Goal: Transaction & Acquisition: Purchase product/service

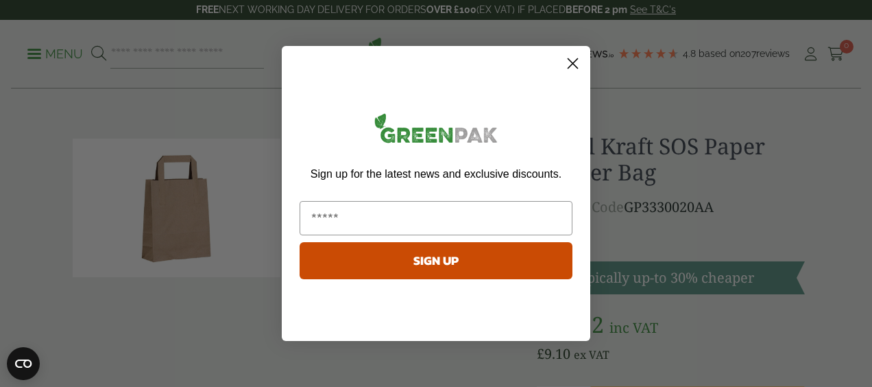
click at [570, 69] on circle "Close dialog" at bounding box center [572, 63] width 23 height 23
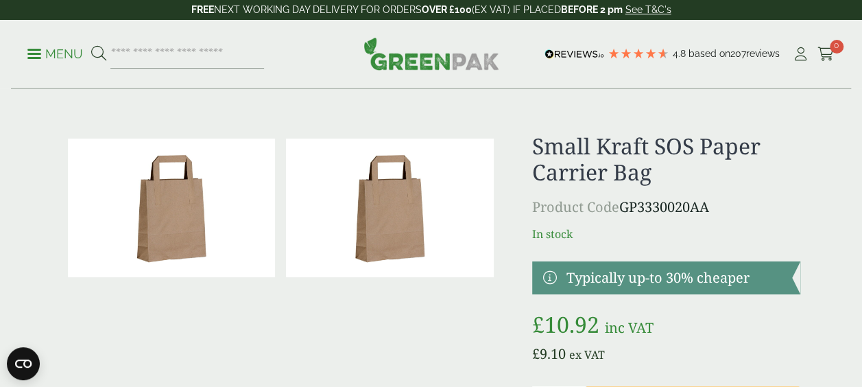
click at [387, 160] on img at bounding box center [390, 207] width 208 height 138
click at [58, 51] on p "Menu" at bounding box center [55, 54] width 56 height 16
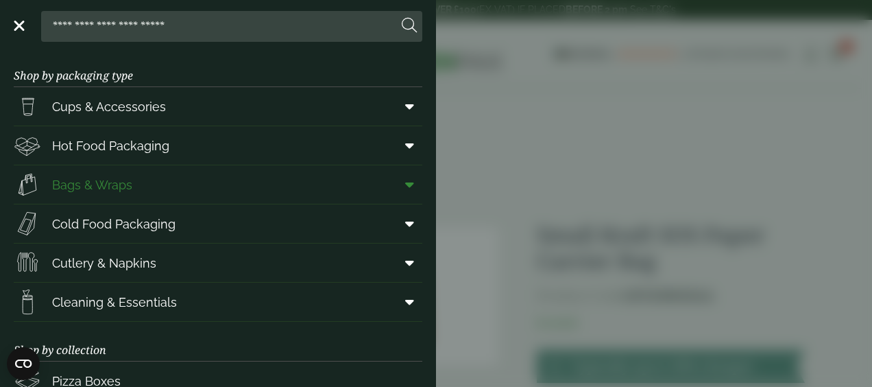
click at [405, 189] on icon at bounding box center [409, 185] width 9 height 14
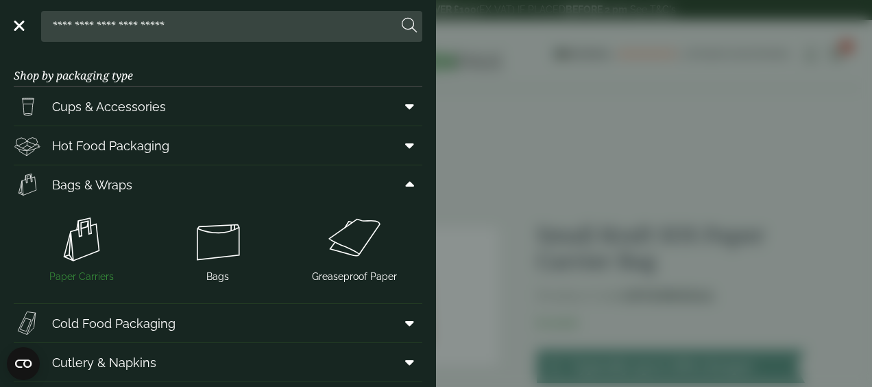
click at [73, 250] on img at bounding box center [81, 239] width 125 height 55
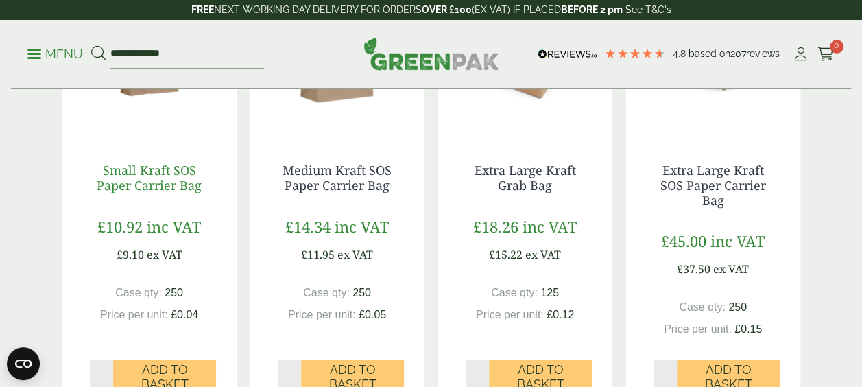
scroll to position [805, 0]
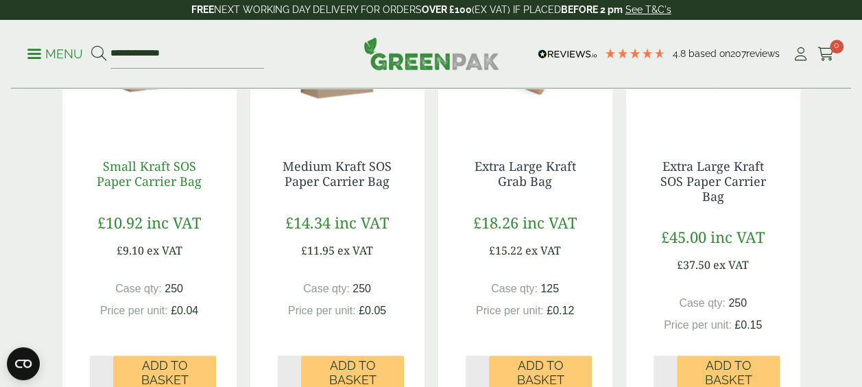
click at [170, 169] on link "Small Kraft SOS Paper Carrier Bag" at bounding box center [149, 174] width 105 height 32
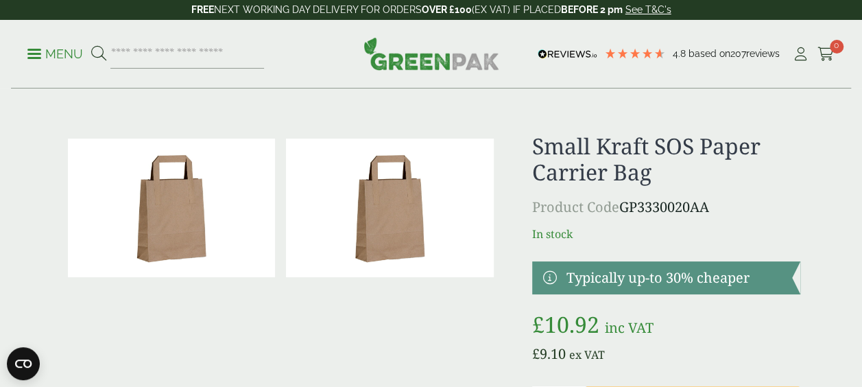
click at [47, 58] on p "Menu" at bounding box center [55, 54] width 56 height 16
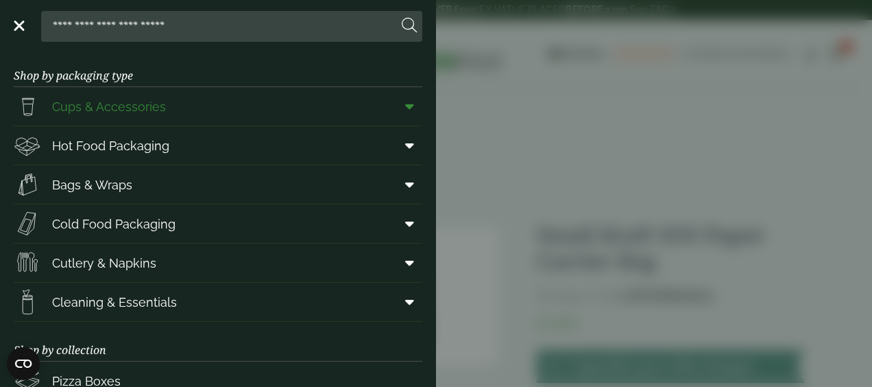
click at [405, 110] on icon at bounding box center [409, 106] width 9 height 14
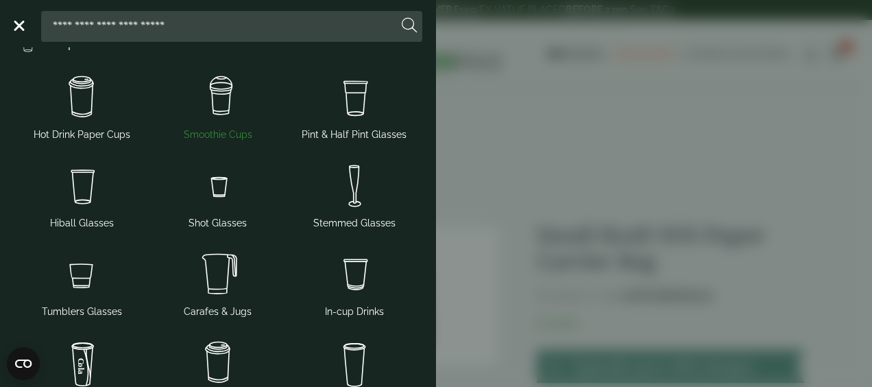
scroll to position [64, 0]
click at [95, 103] on img at bounding box center [81, 96] width 125 height 55
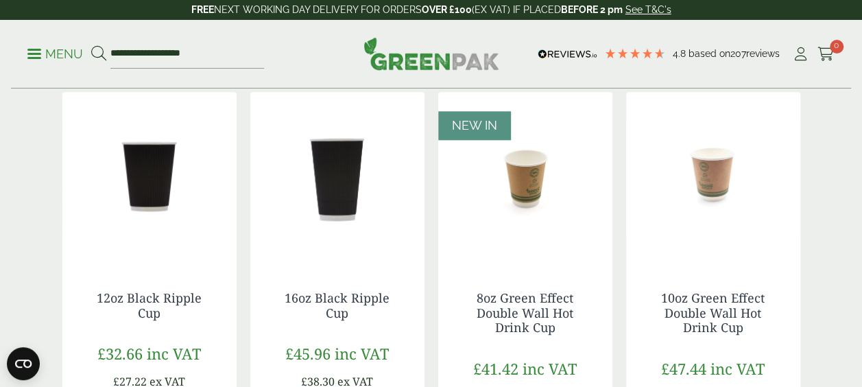
scroll to position [747, 0]
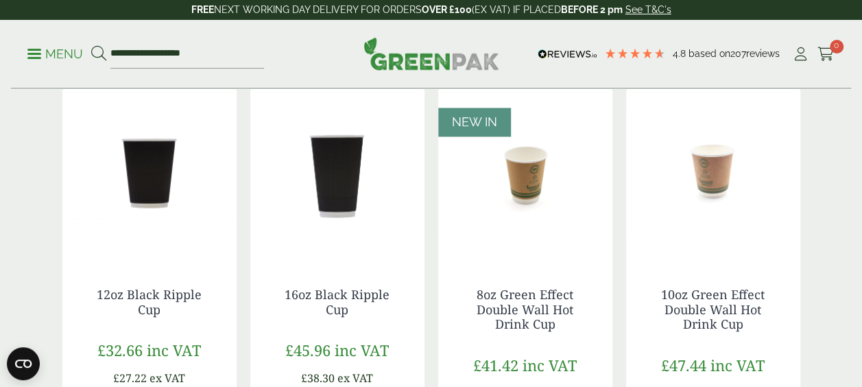
click at [159, 217] on img at bounding box center [149, 173] width 174 height 171
